Goal: Transaction & Acquisition: Purchase product/service

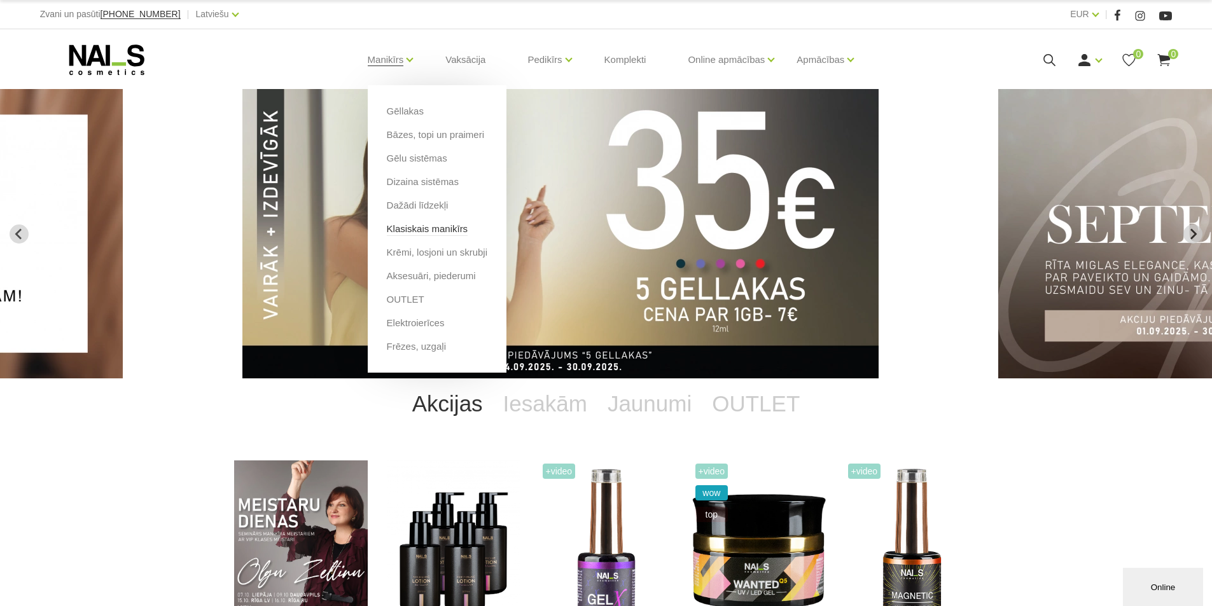
click at [437, 230] on link "Klasiskais manikīrs" at bounding box center [427, 229] width 81 height 14
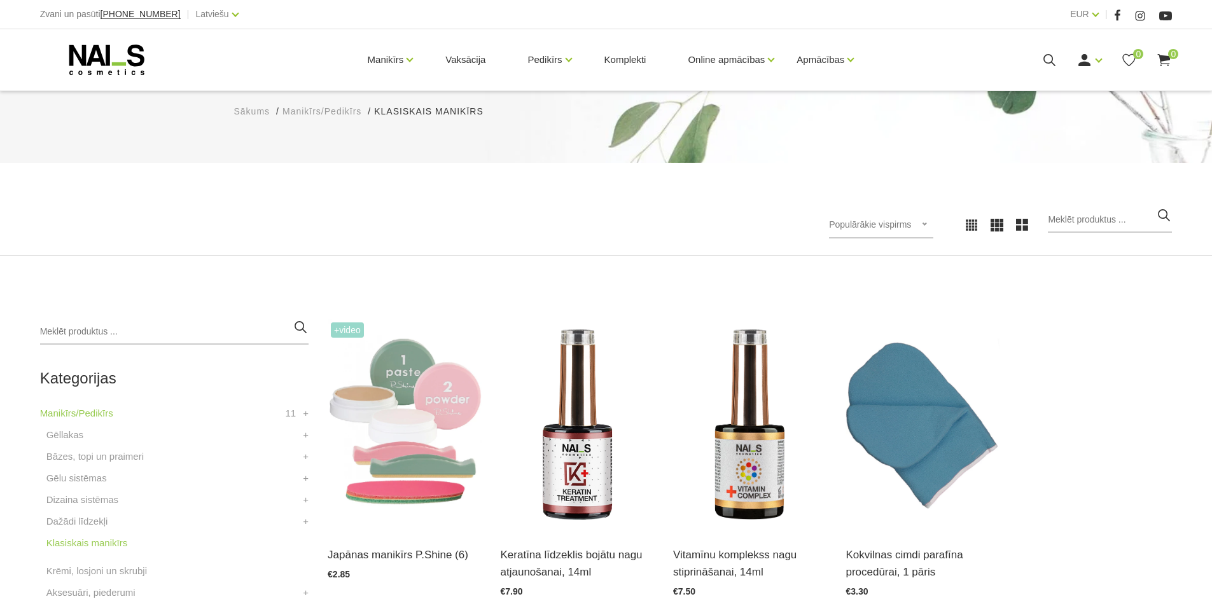
scroll to position [191, 0]
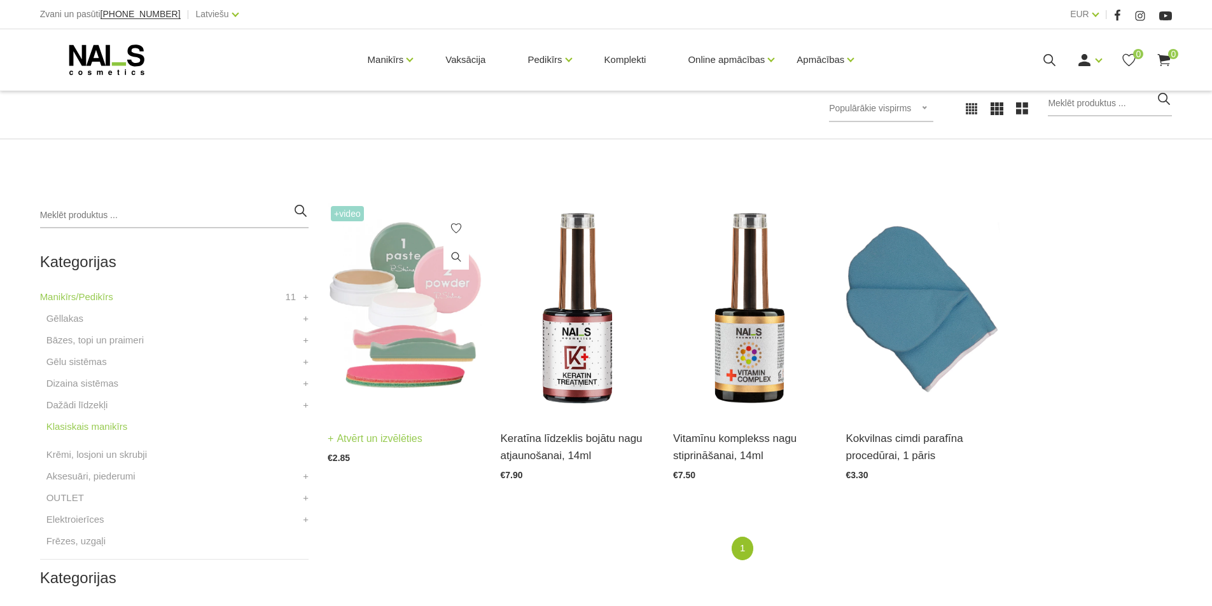
click at [428, 266] on img at bounding box center [404, 308] width 153 height 211
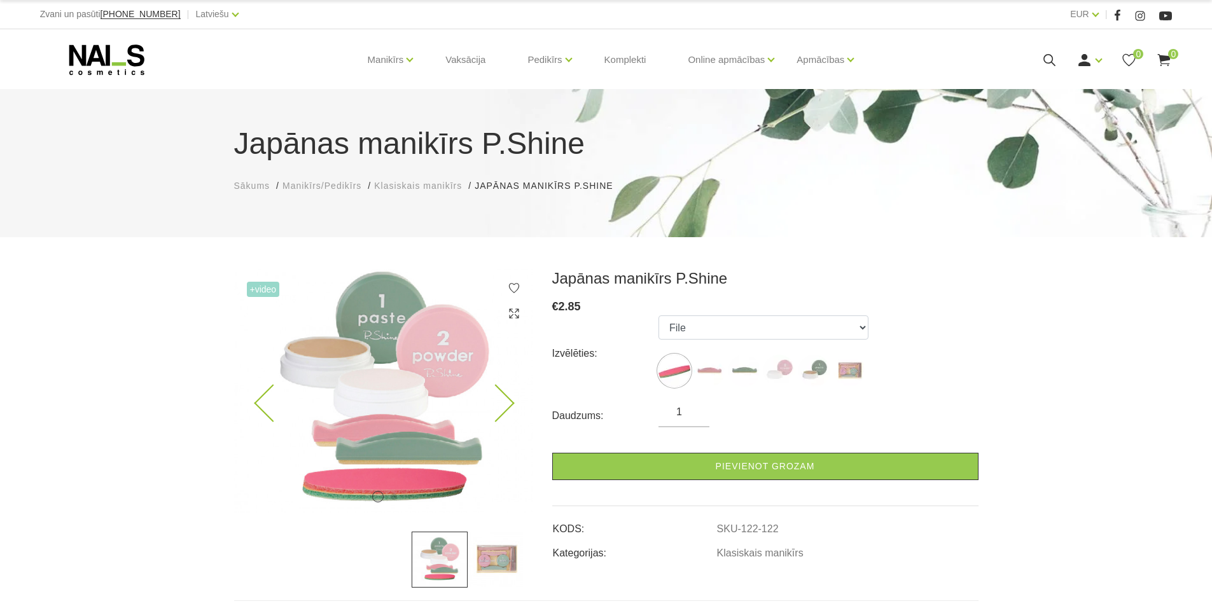
click at [514, 405] on div "1 2" at bounding box center [383, 391] width 299 height 244
click at [503, 407] on icon at bounding box center [496, 404] width 38 height 38
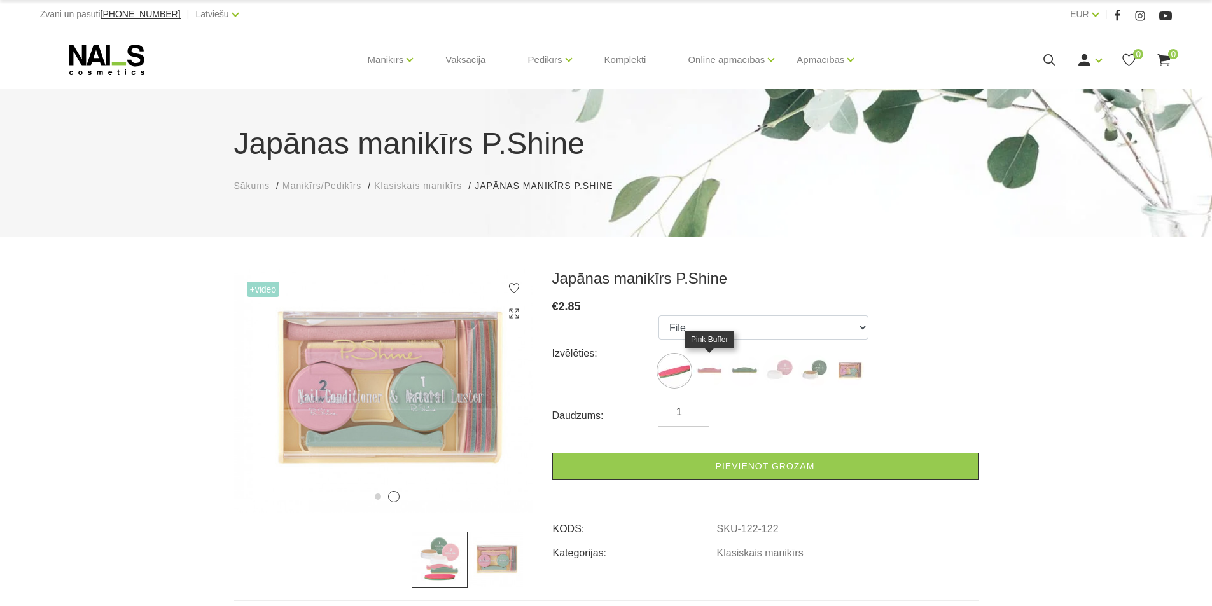
click at [715, 368] on img at bounding box center [710, 371] width 32 height 32
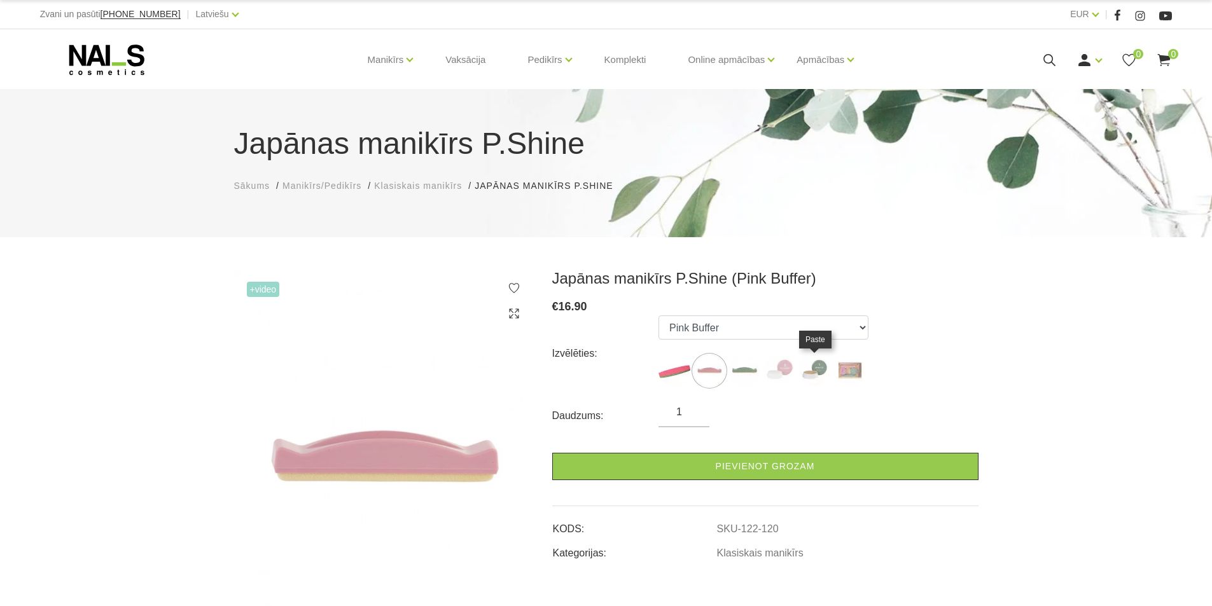
click at [811, 368] on img at bounding box center [815, 371] width 32 height 32
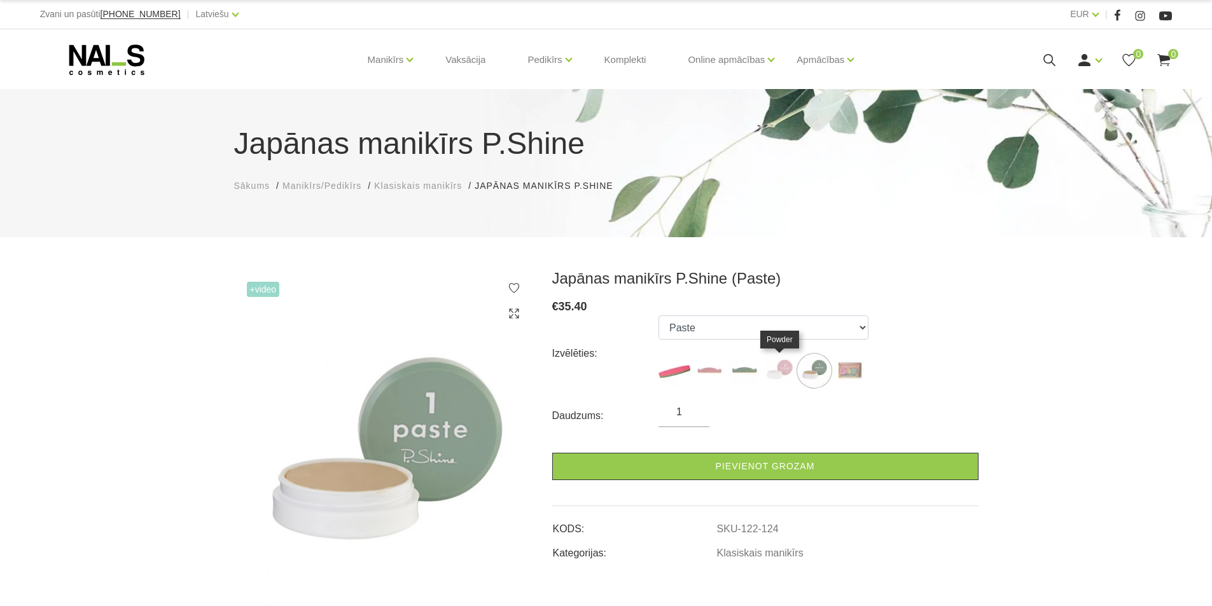
click at [782, 374] on img at bounding box center [780, 371] width 32 height 32
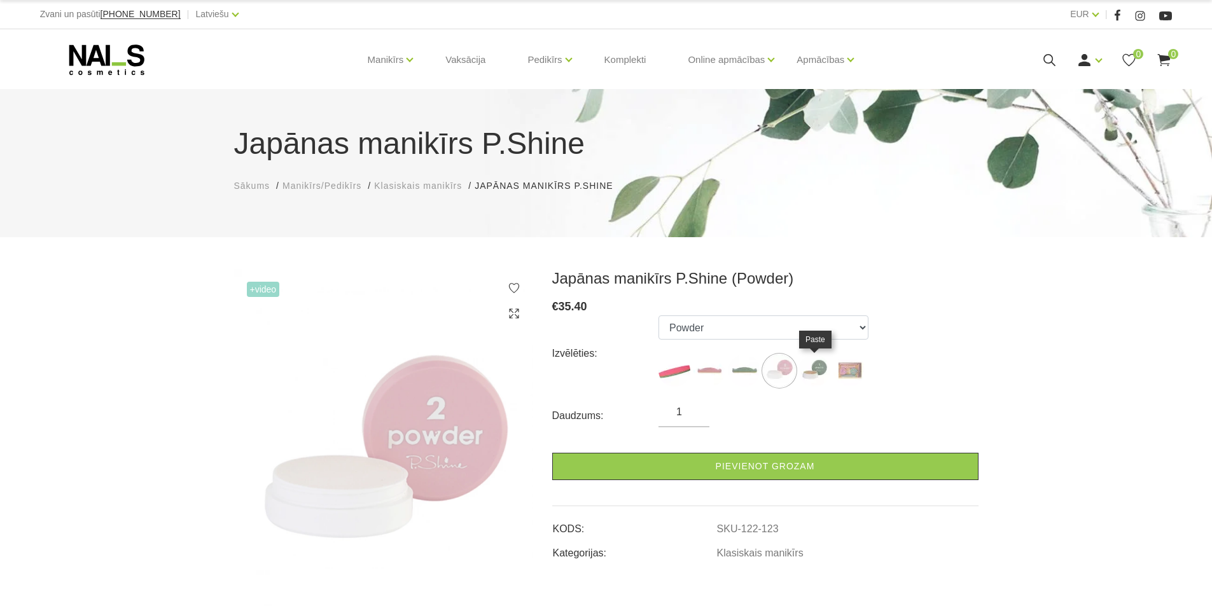
click at [816, 367] on img at bounding box center [815, 371] width 32 height 32
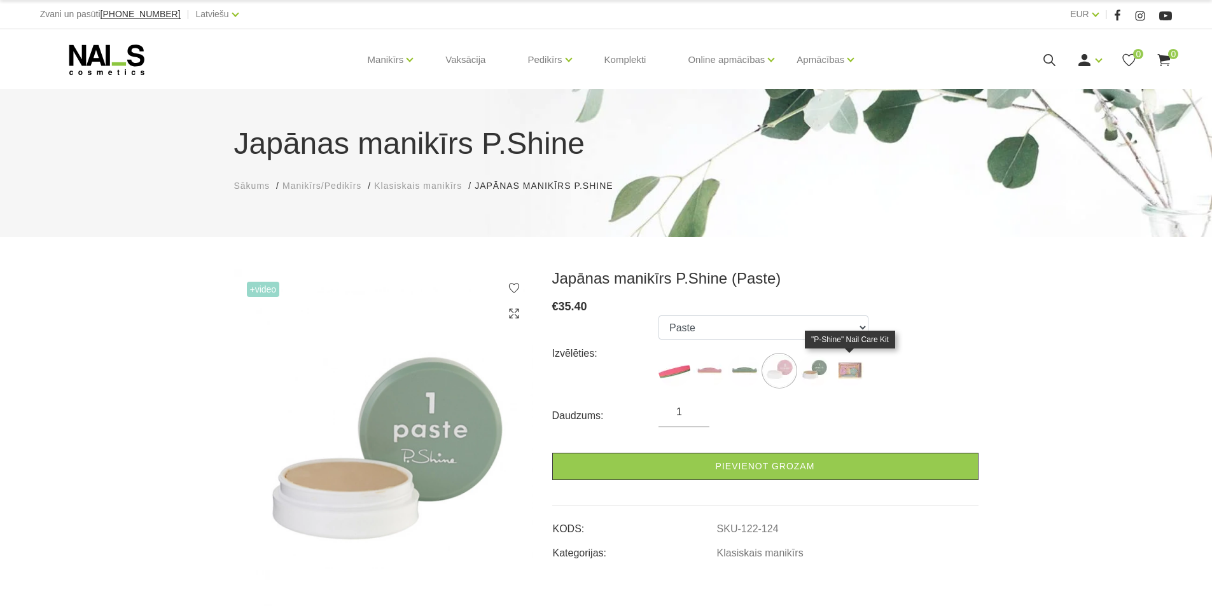
click at [844, 370] on img at bounding box center [850, 371] width 32 height 32
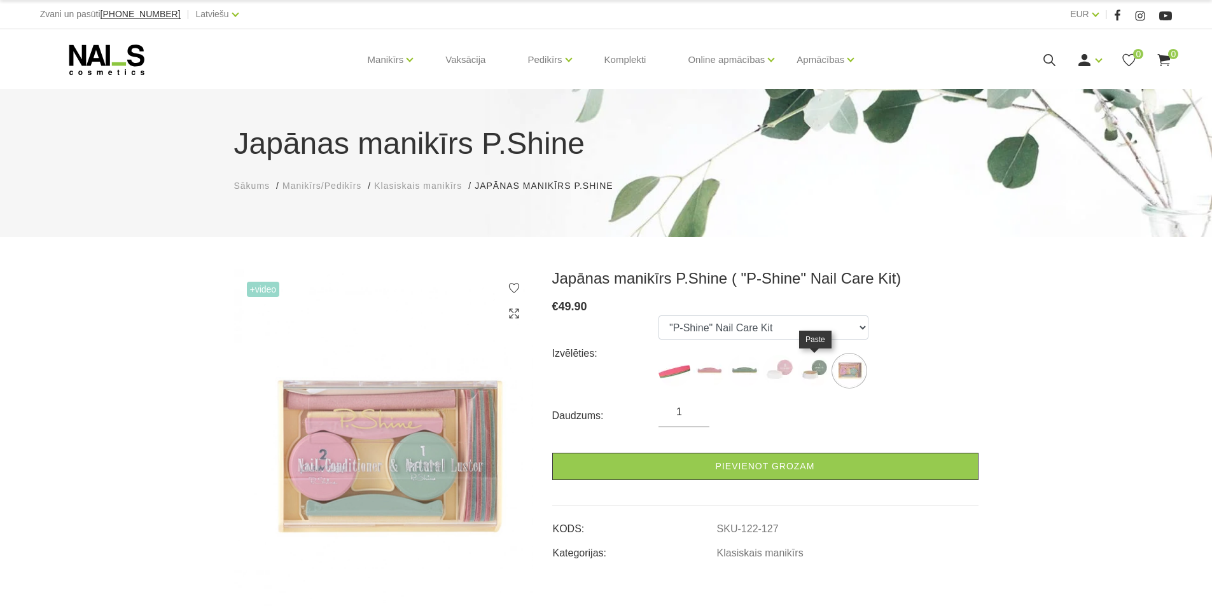
click at [818, 375] on img at bounding box center [815, 371] width 32 height 32
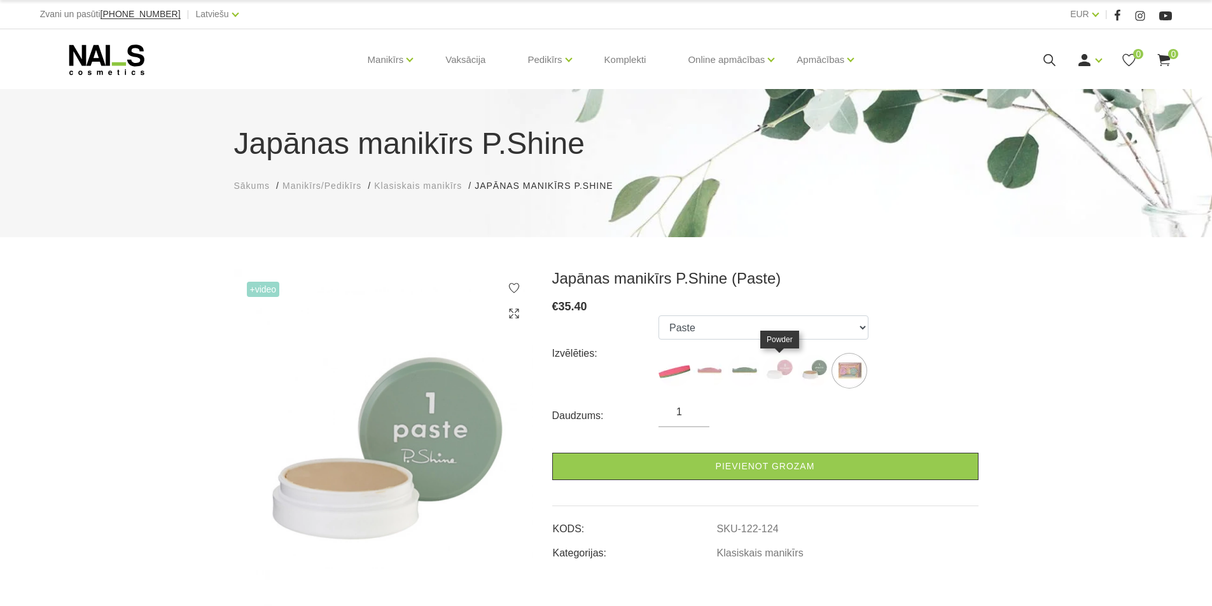
click at [784, 377] on img at bounding box center [780, 371] width 32 height 32
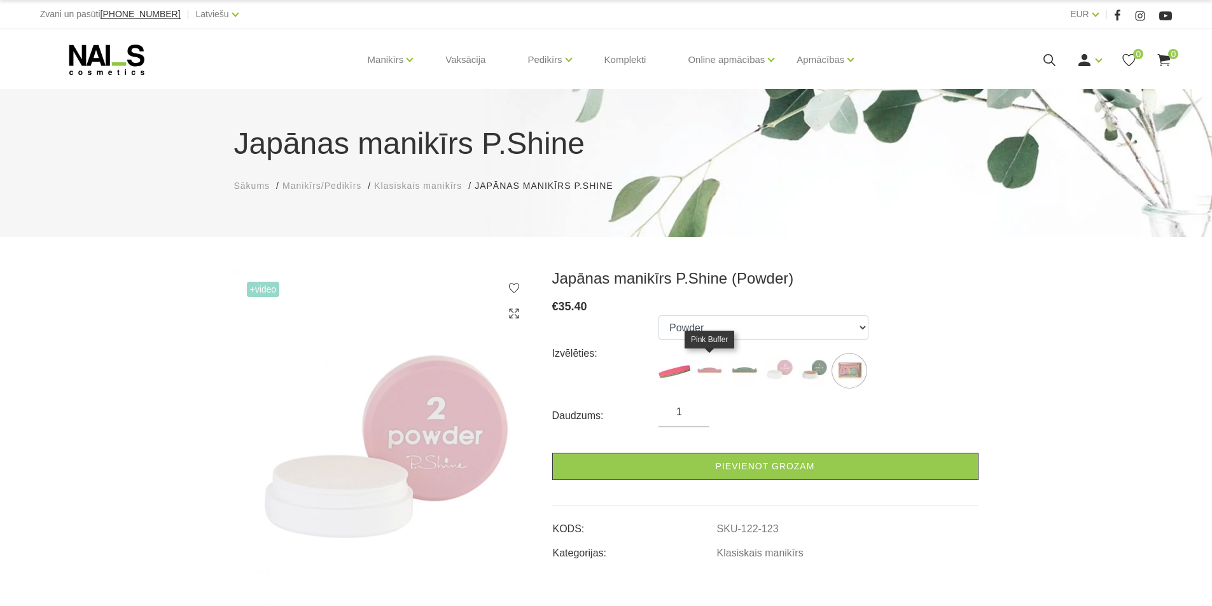
click at [714, 374] on img at bounding box center [710, 371] width 32 height 32
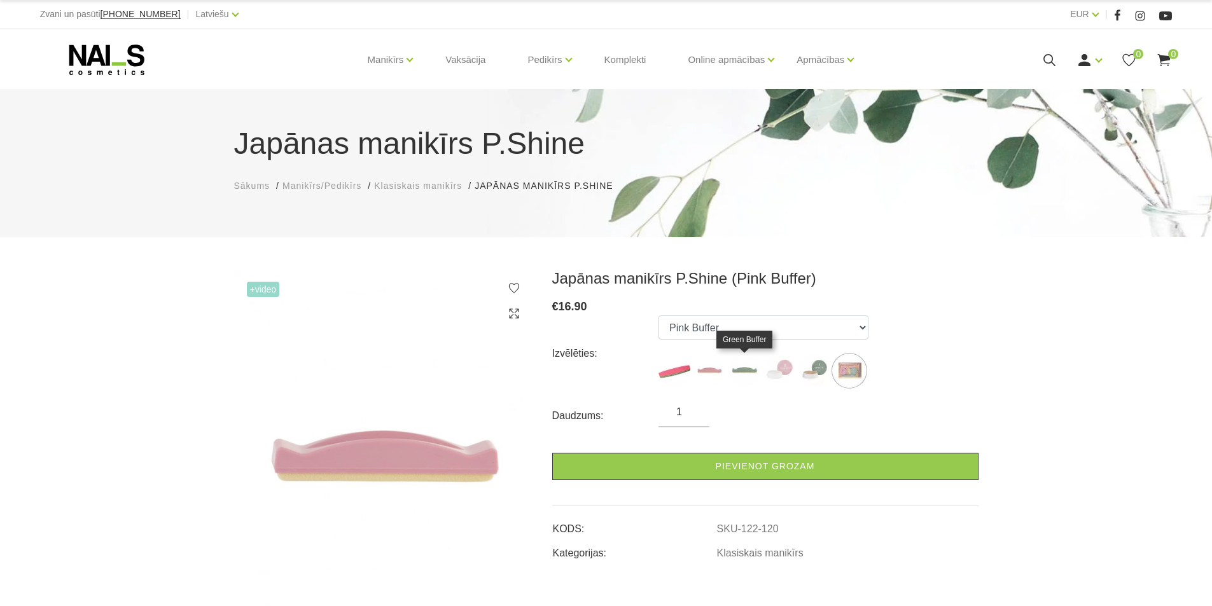
click at [744, 368] on img at bounding box center [745, 371] width 32 height 32
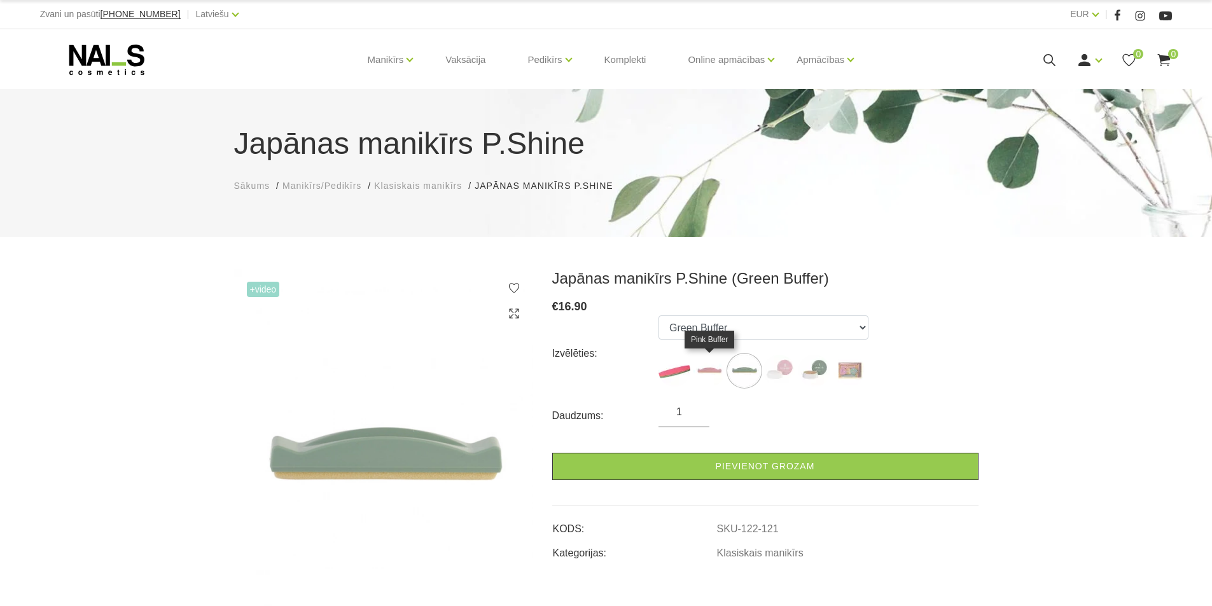
click at [718, 372] on img at bounding box center [710, 371] width 32 height 32
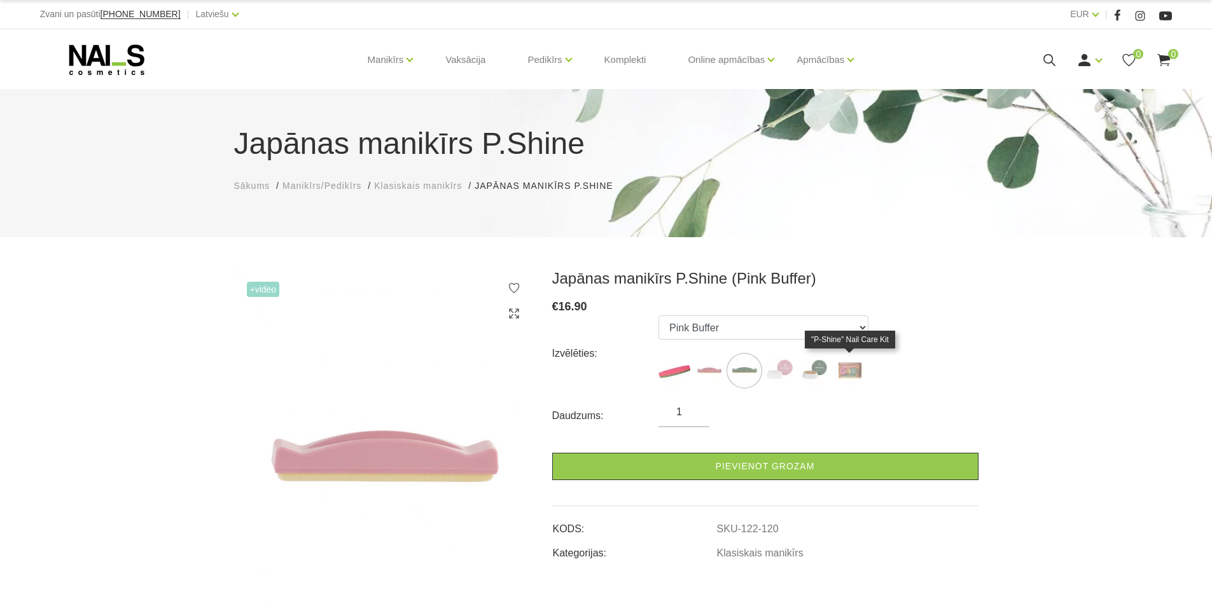
click at [846, 374] on img at bounding box center [850, 371] width 32 height 32
select select "127"
